Goal: Task Accomplishment & Management: Use online tool/utility

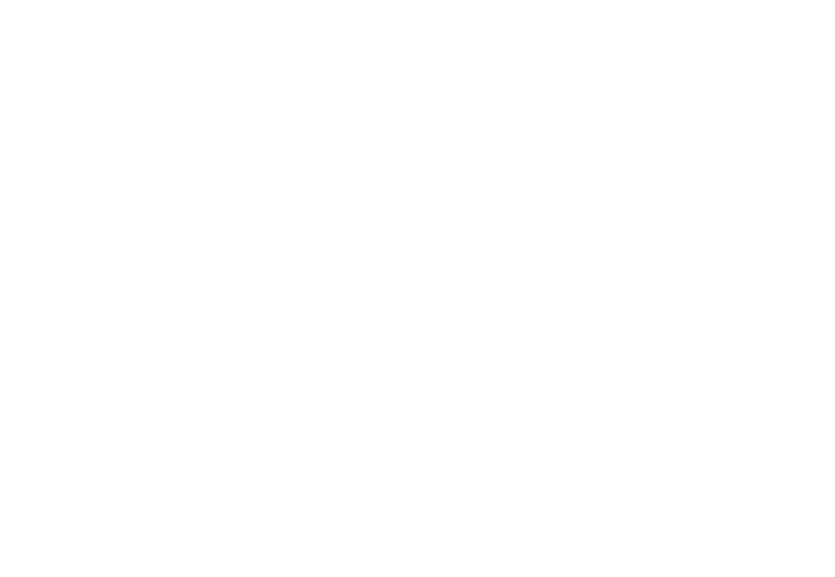
select select "Song"
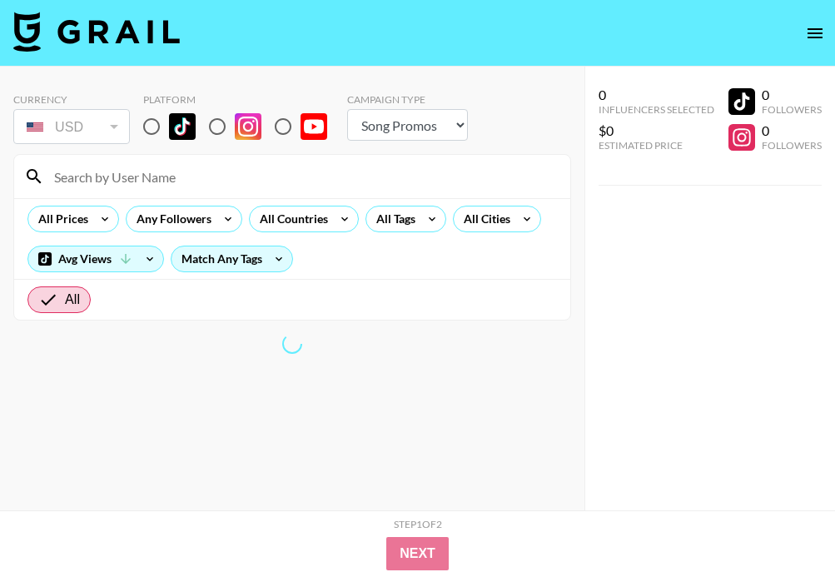
click at [152, 119] on input "radio" at bounding box center [151, 126] width 35 height 35
radio input "true"
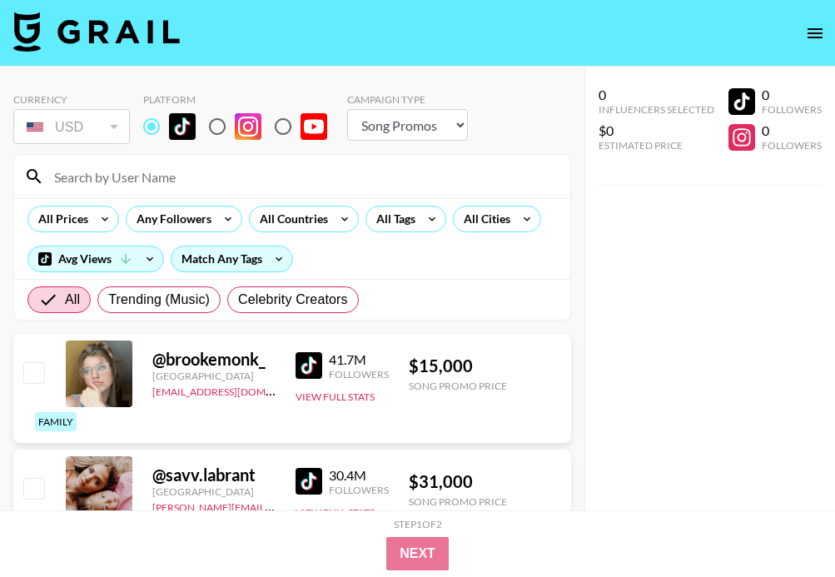
click at [200, 182] on input at bounding box center [302, 176] width 516 height 27
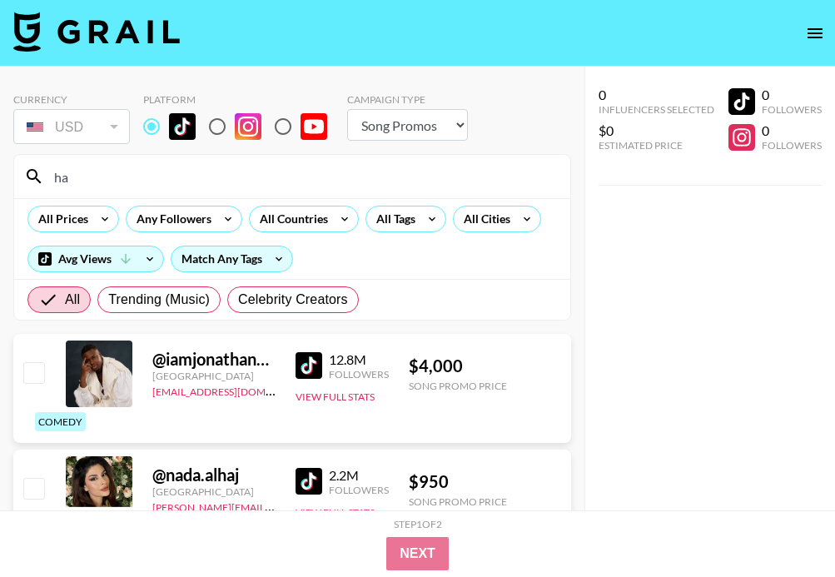
type input "h"
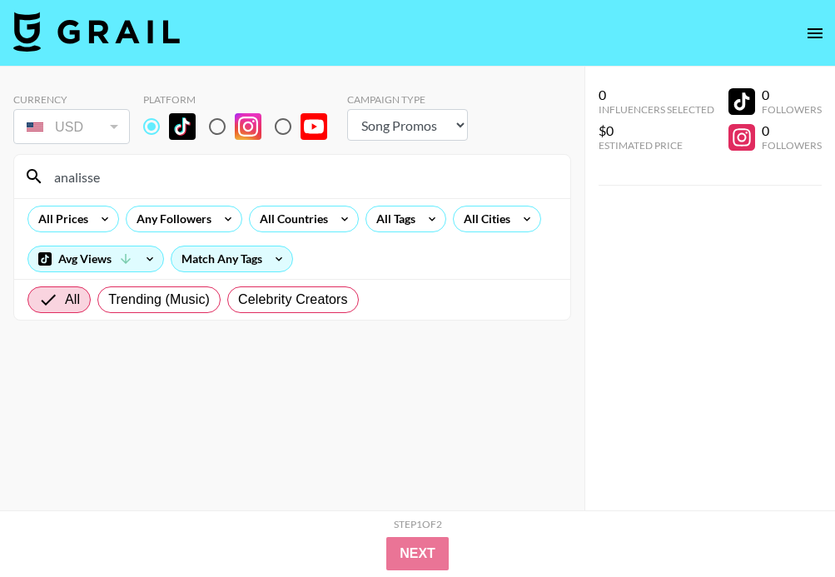
drag, startPoint x: 147, startPoint y: 186, endPoint x: -15, endPoint y: 159, distance: 164.6
click at [0, 159] on html "Currency USD USD ​ Platform Campaign Type Choose Type... Song Promos Brand Prom…" at bounding box center [417, 322] width 835 height 644
type input "katro"
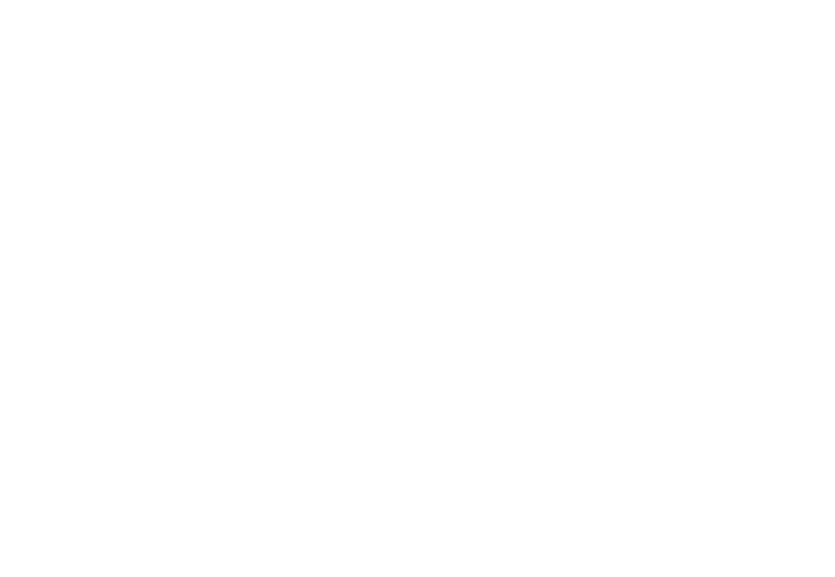
select select "Song"
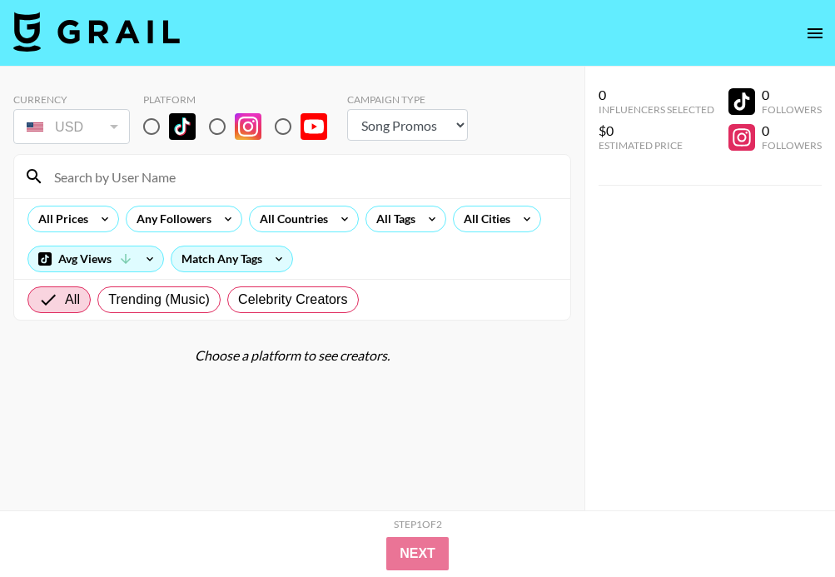
click at [177, 175] on input at bounding box center [302, 176] width 516 height 27
click at [157, 127] on input "radio" at bounding box center [151, 126] width 35 height 35
radio input "true"
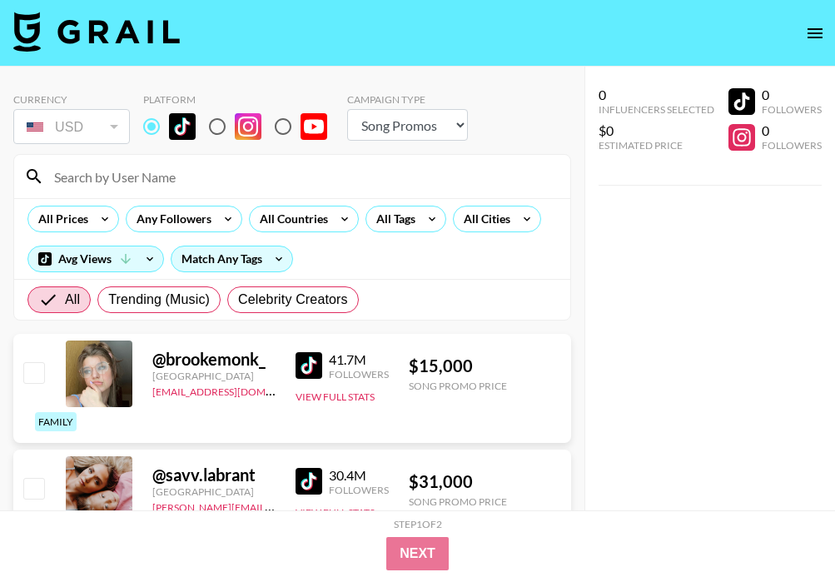
click at [160, 175] on input at bounding box center [302, 176] width 516 height 27
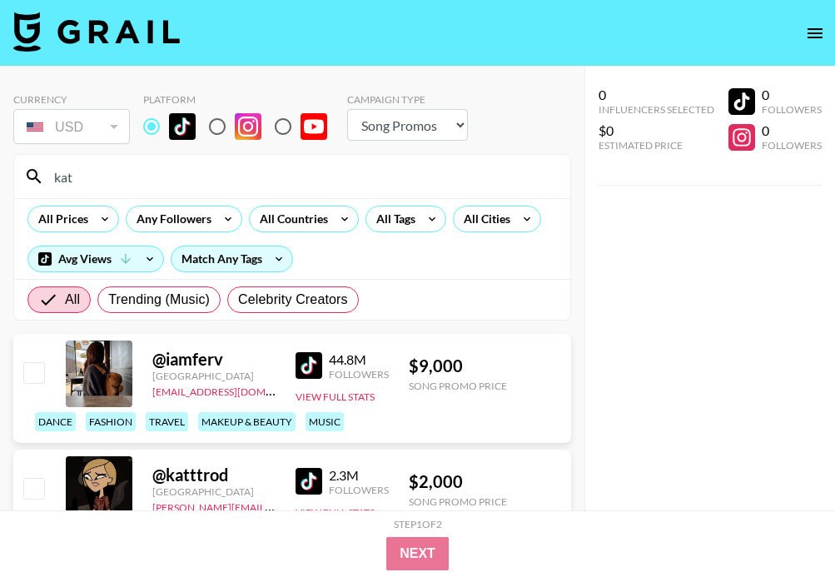
type input "kat"
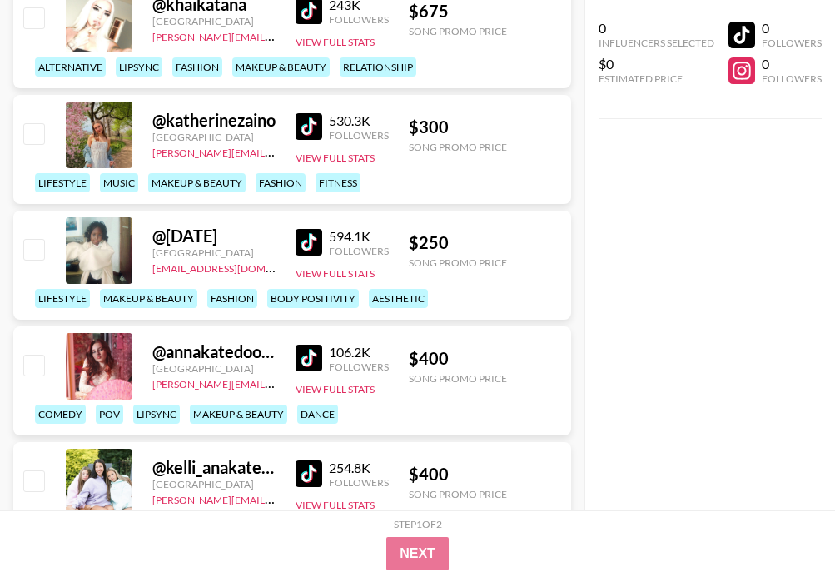
scroll to position [1709, 0]
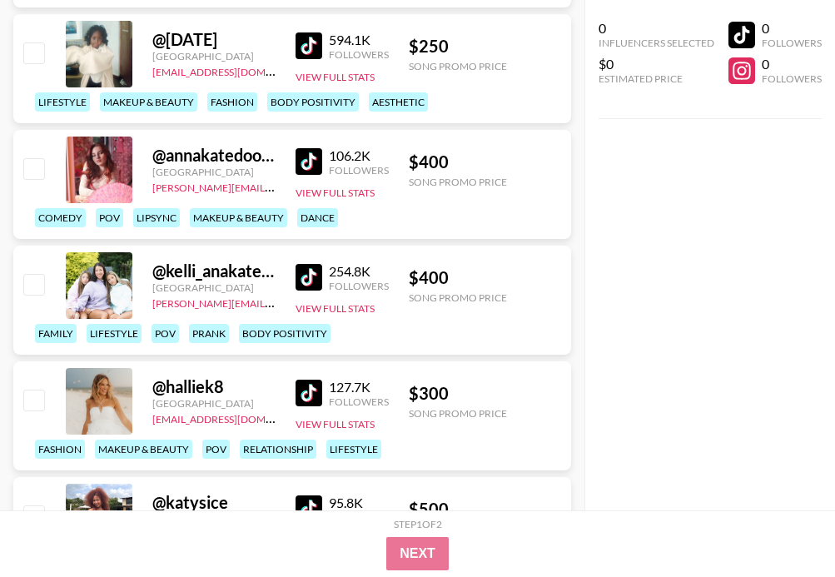
click at [793, 257] on div "0 Influencers Selected $0 Estimated Price 0 Followers 0 Followers" at bounding box center [710, 255] width 251 height 511
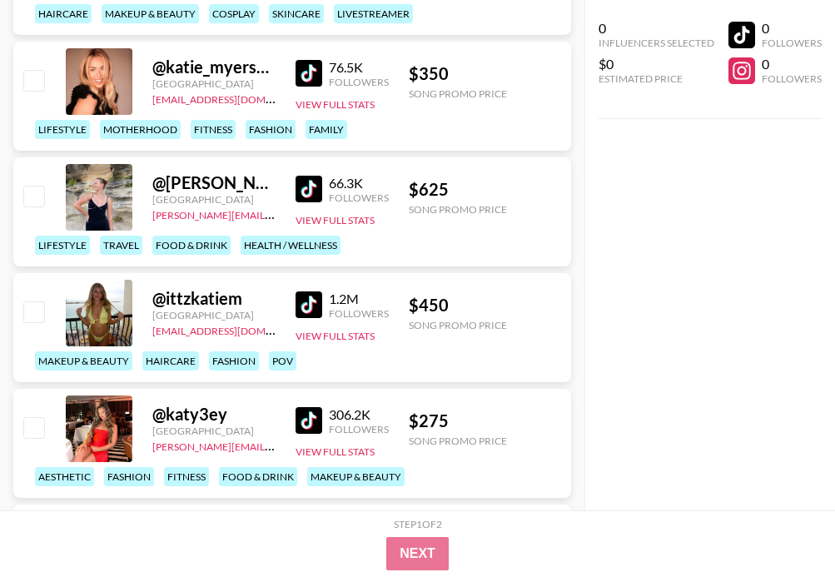
scroll to position [2598, 0]
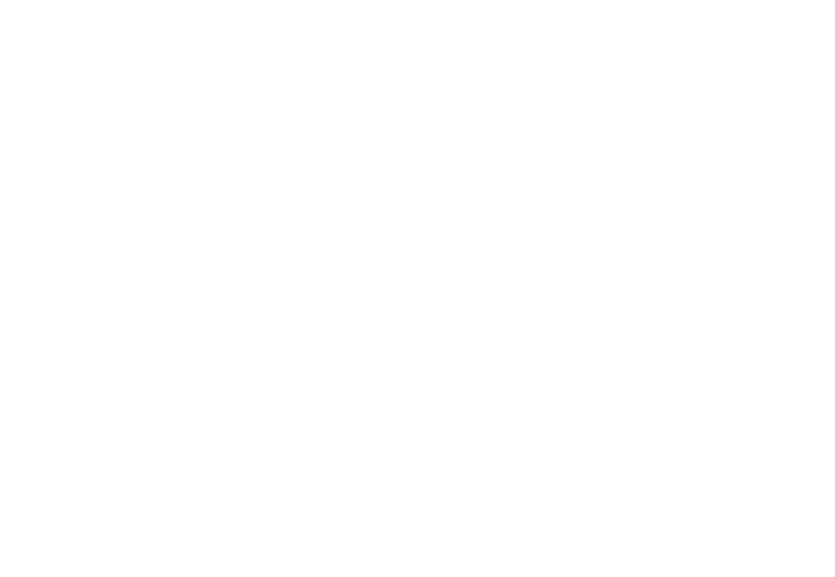
select select "Song"
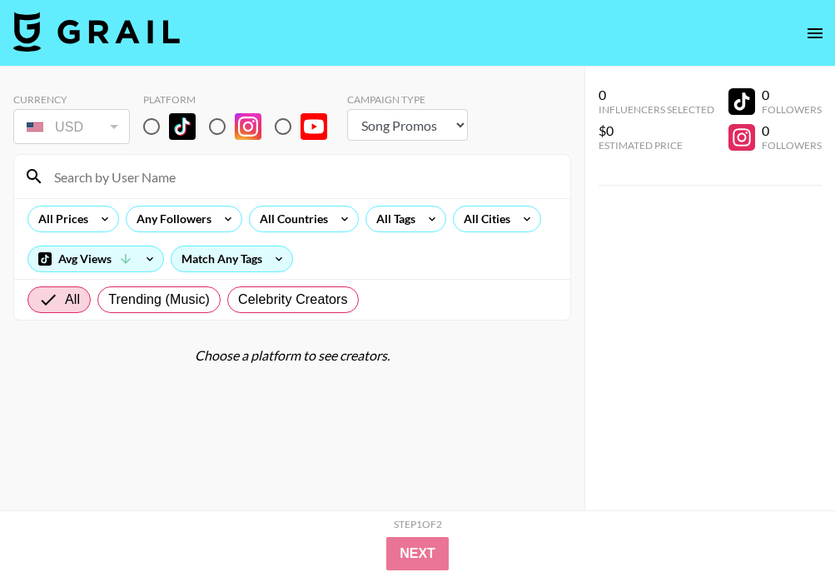
click at [165, 117] on input "radio" at bounding box center [151, 126] width 35 height 35
radio input "true"
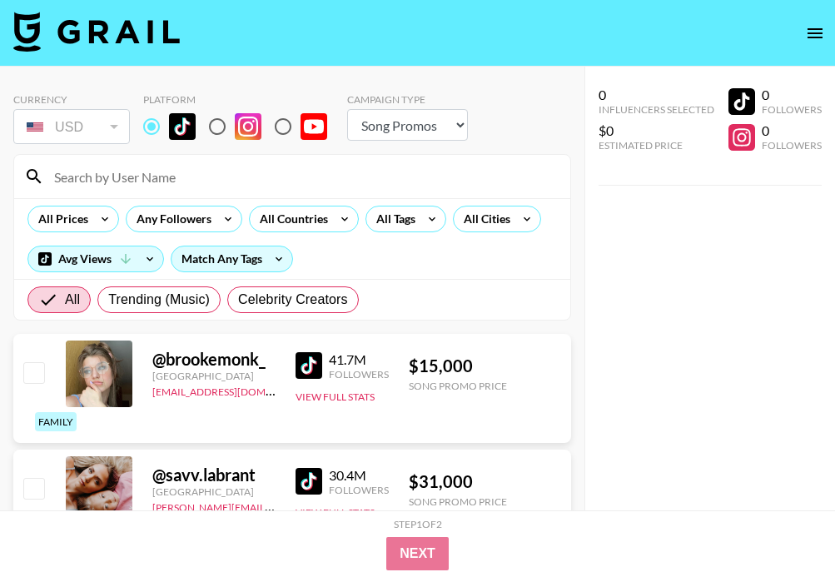
click at [154, 152] on section "Currency USD USD ​ Platform Campaign Type Choose Type... Song Promos Brand Prom…" at bounding box center [292, 200] width 558 height 241
click at [153, 165] on input at bounding box center [302, 176] width 516 height 27
paste input "@harley_haisleyyy"
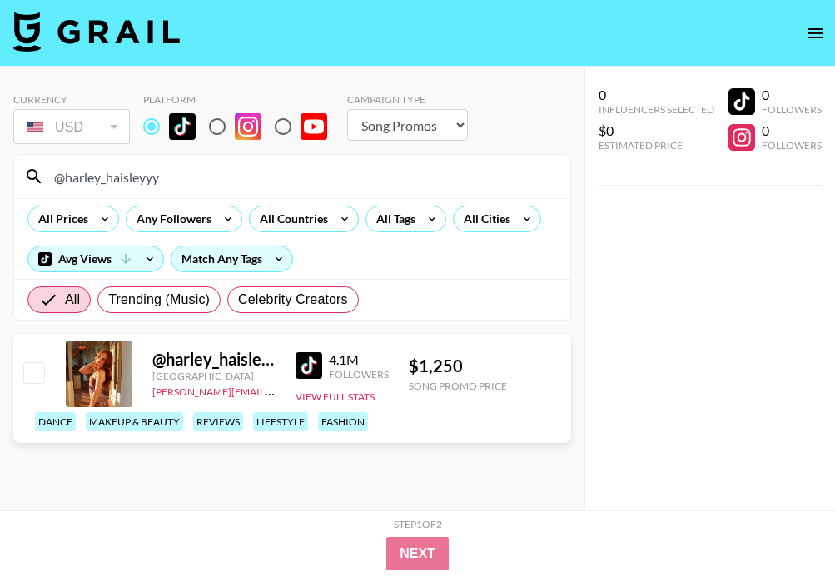
type input "@harley_haisleyyy"
